Goal: Navigation & Orientation: Find specific page/section

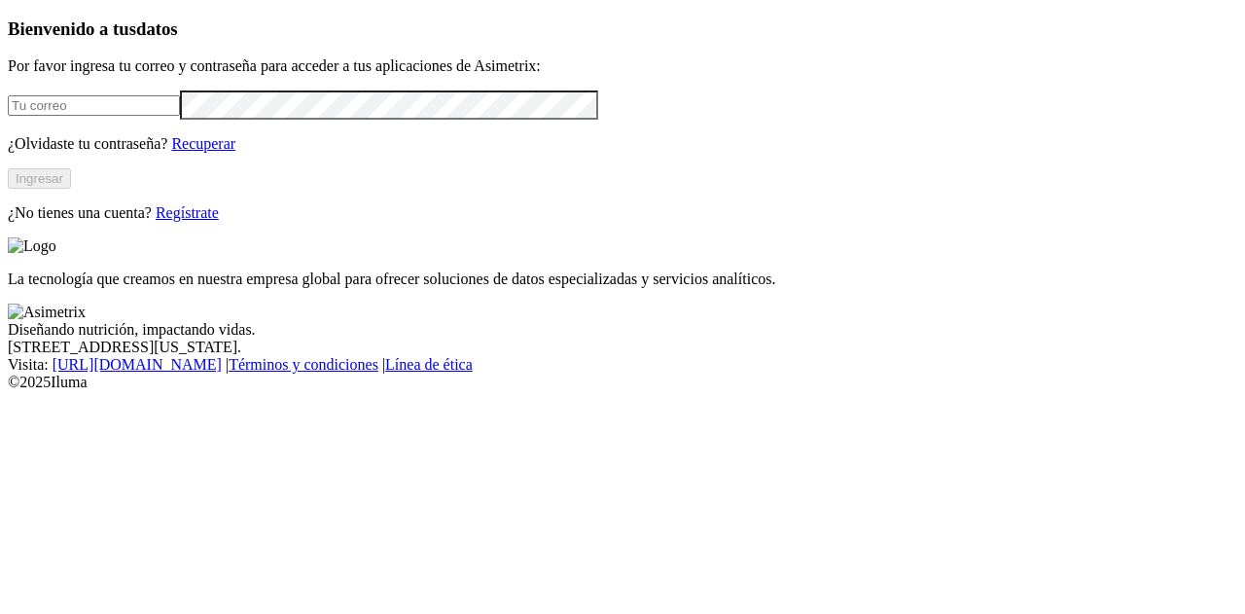
type input "[PERSON_NAME][EMAIL_ADDRESS][DOMAIN_NAME]"
click at [71, 189] on button "Ingresar" at bounding box center [39, 178] width 63 height 20
type input "[PERSON_NAME][EMAIL_ADDRESS][DOMAIN_NAME]"
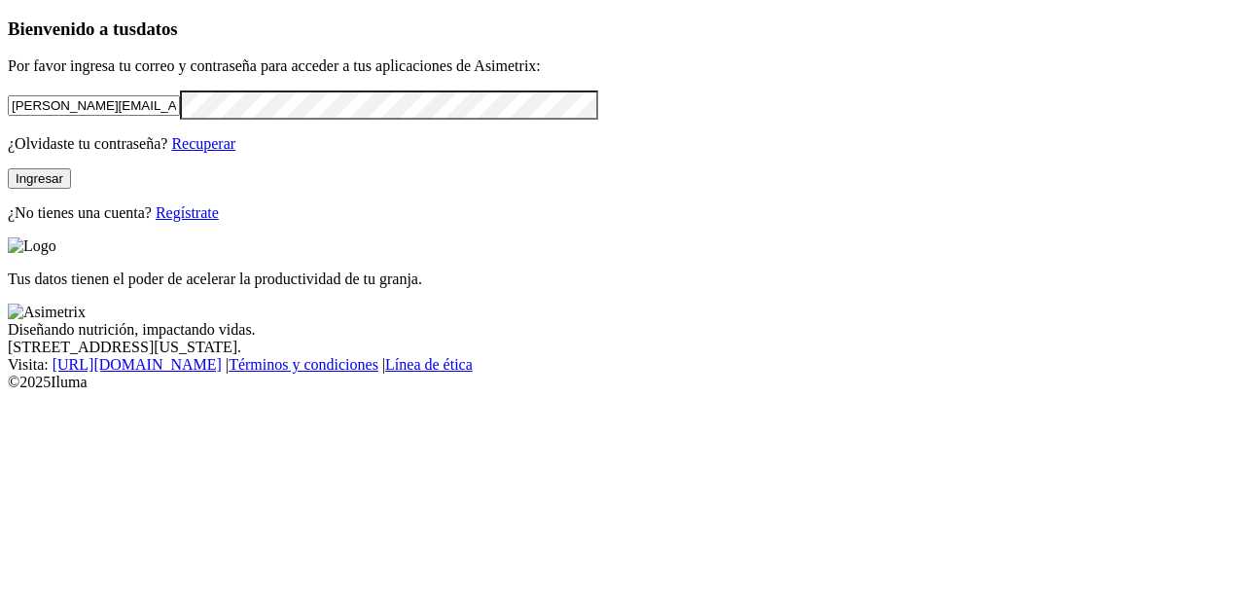
click at [71, 189] on button "Ingresar" at bounding box center [39, 178] width 63 height 20
